Goal: Task Accomplishment & Management: Manage account settings

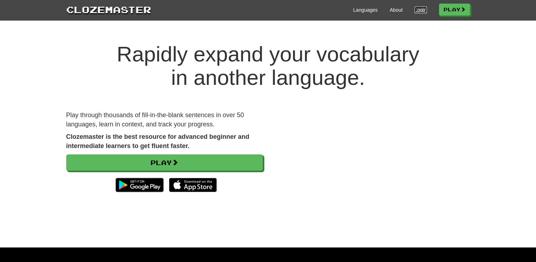
click at [419, 9] on link "Login" at bounding box center [421, 9] width 12 height 7
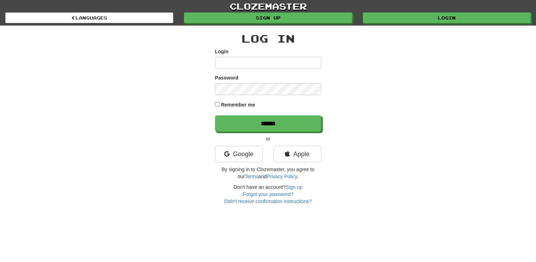
click at [249, 64] on input "Login" at bounding box center [268, 63] width 106 height 12
type input "**********"
click at [215, 115] on input "******" at bounding box center [268, 123] width 106 height 16
